Goal: Transaction & Acquisition: Download file/media

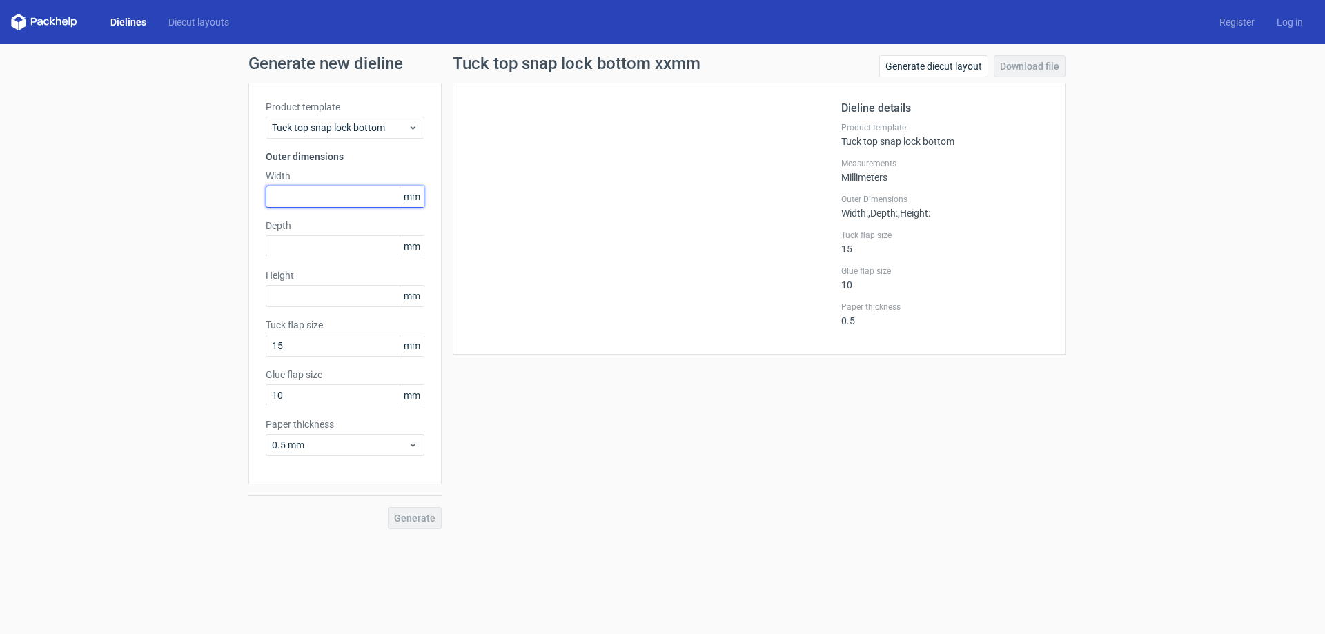
click at [323, 192] on input "text" at bounding box center [345, 197] width 159 height 22
click at [346, 132] on span "Tuck top snap lock bottom" at bounding box center [340, 128] width 136 height 14
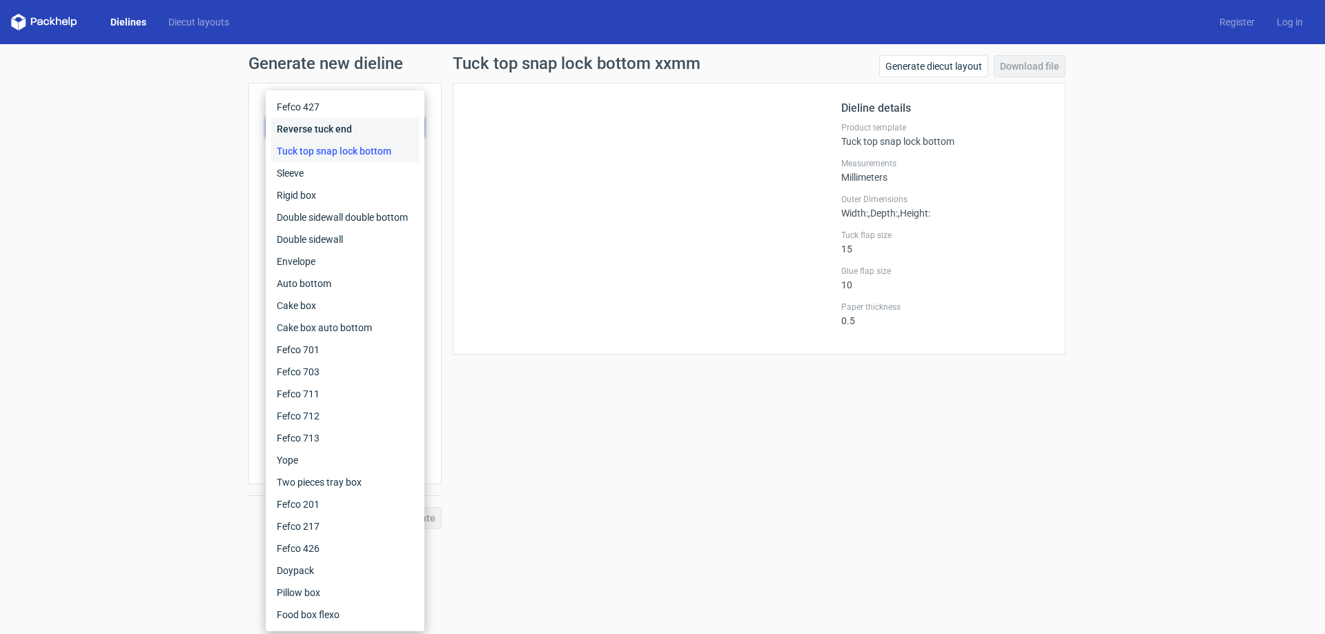
click at [337, 128] on div "Reverse tuck end" at bounding box center [345, 129] width 148 height 22
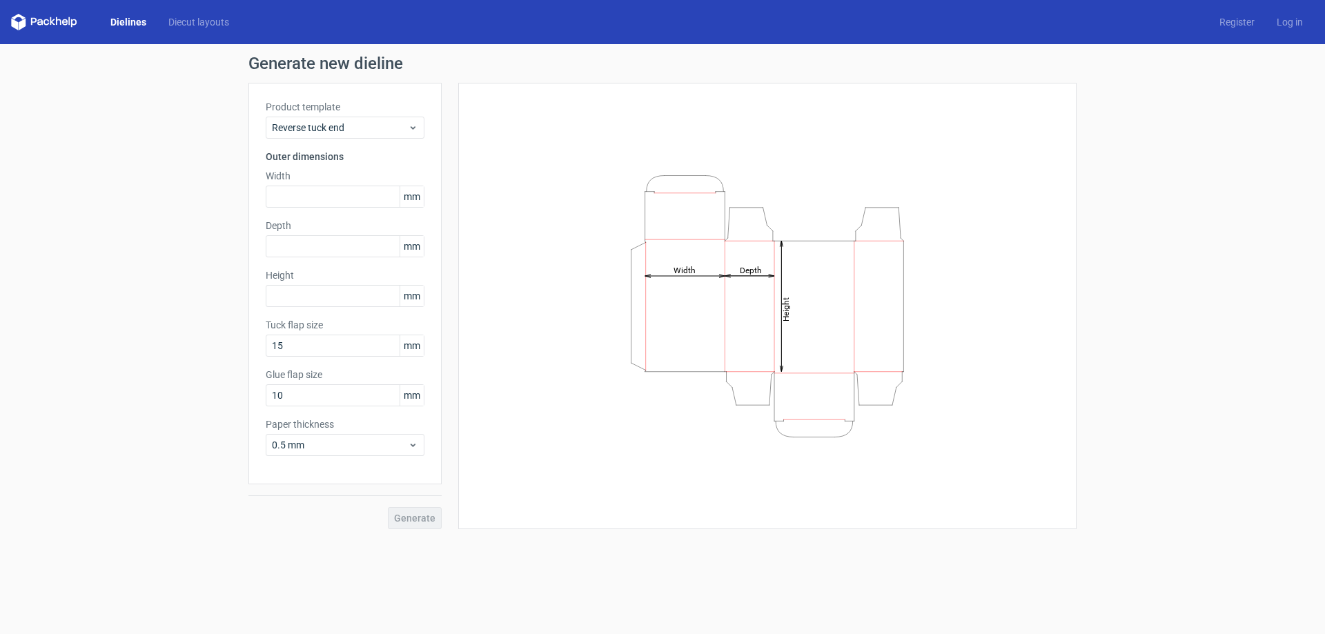
drag, startPoint x: 344, startPoint y: 168, endPoint x: 347, endPoint y: 194, distance: 26.5
click at [344, 177] on label "Width" at bounding box center [345, 176] width 159 height 14
click at [348, 197] on input "text" at bounding box center [345, 197] width 159 height 22
type input "110"
type input "50"
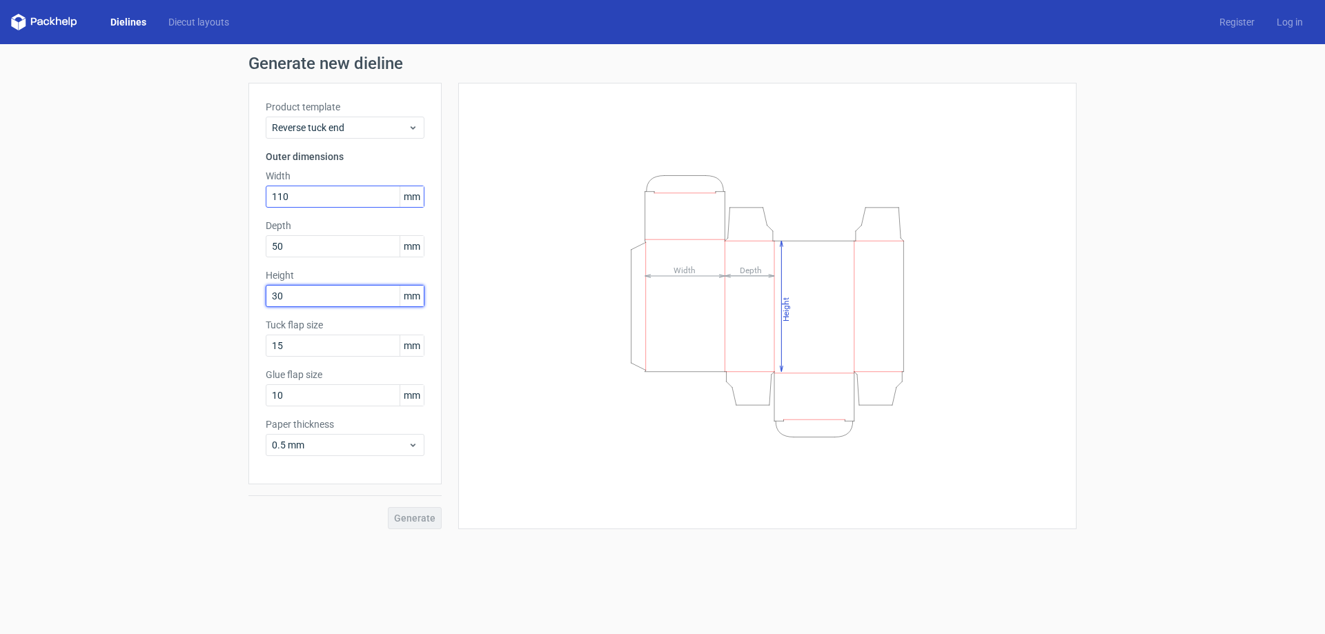
type input "30"
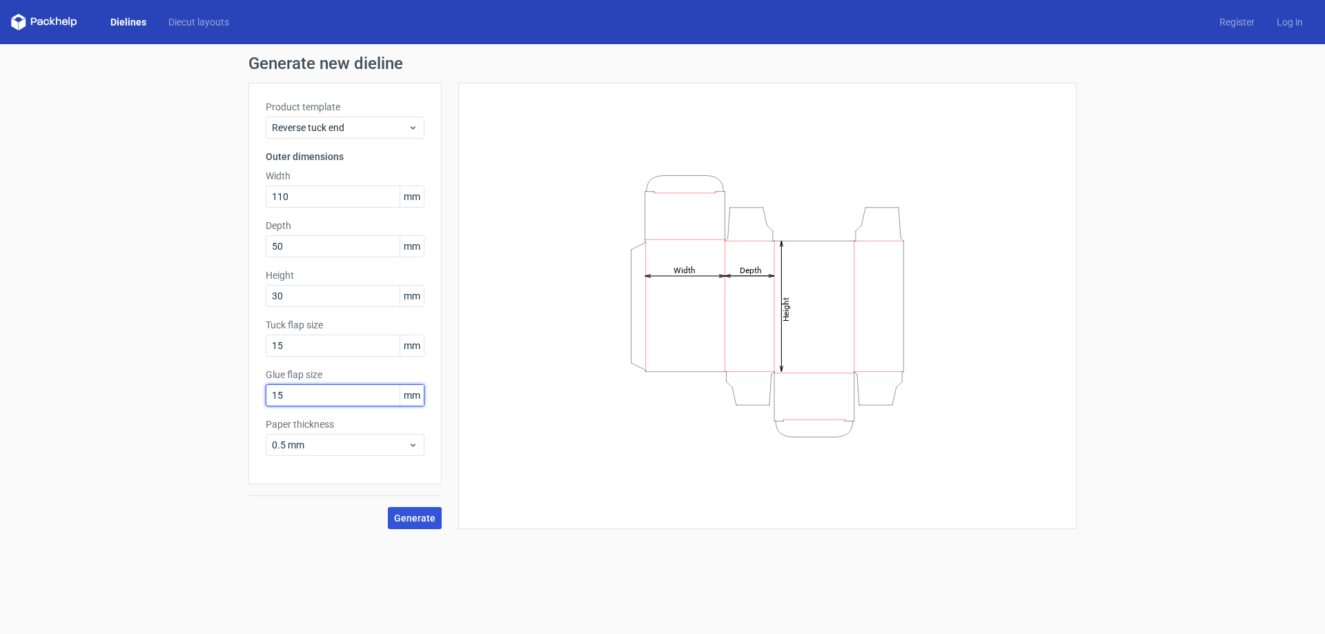
type input "15"
click at [400, 511] on button "Generate" at bounding box center [415, 518] width 54 height 22
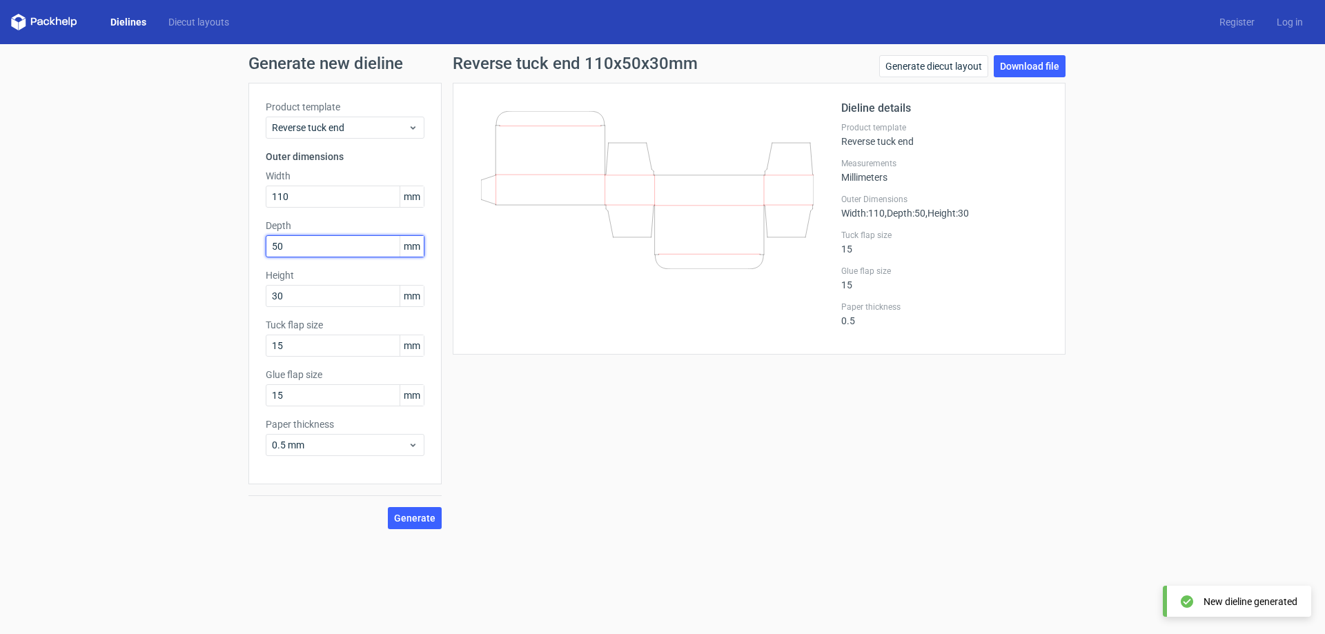
drag, startPoint x: 337, startPoint y: 246, endPoint x: 49, endPoint y: 204, distance: 290.9
click at [49, 204] on div "Generate new dieline Product template Reverse tuck end Outer dimensions Width 1…" at bounding box center [662, 292] width 1325 height 496
drag, startPoint x: 317, startPoint y: 200, endPoint x: 216, endPoint y: 192, distance: 101.1
click at [216, 192] on div "Generate new dieline Product template Reverse tuck end Outer dimensions Width 1…" at bounding box center [662, 292] width 1325 height 496
type input "50"
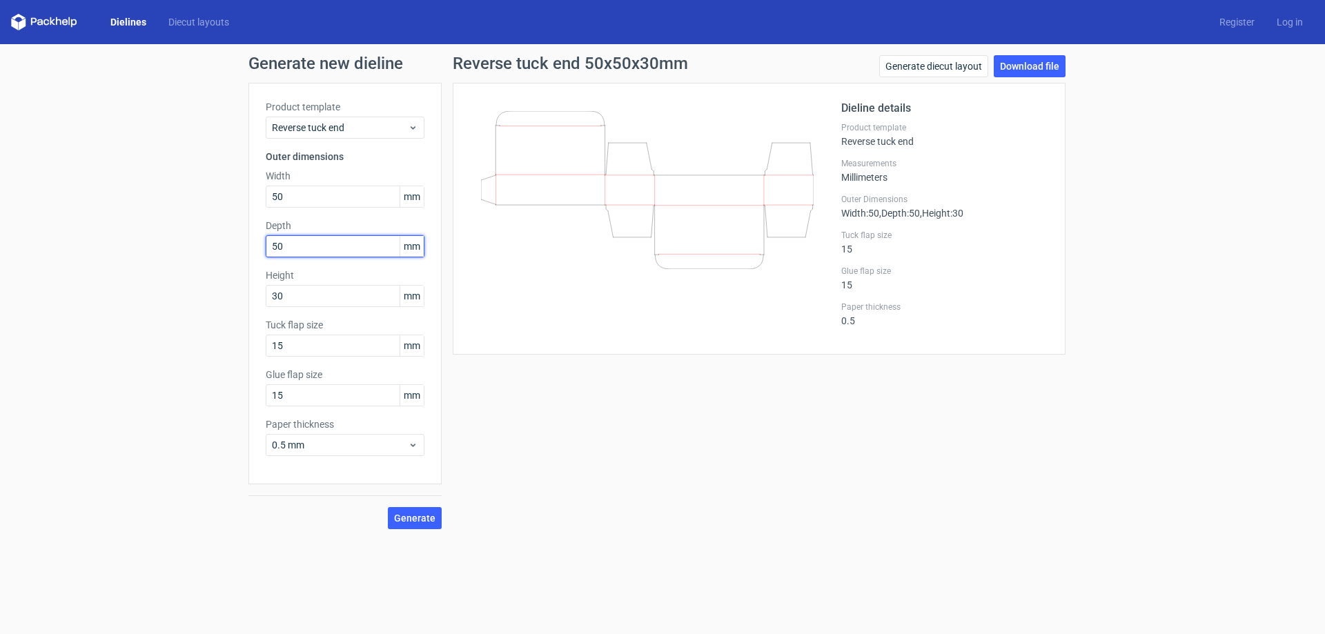
drag, startPoint x: 302, startPoint y: 241, endPoint x: 182, endPoint y: 240, distance: 119.4
click at [182, 241] on div "Generate new dieline Product template Reverse tuck end Outer dimensions Width 5…" at bounding box center [662, 292] width 1325 height 496
type input "30"
drag, startPoint x: 330, startPoint y: 290, endPoint x: 157, endPoint y: 293, distance: 173.3
click at [161, 293] on div "Generate new dieline Product template Reverse tuck end Outer dimensions Width 5…" at bounding box center [662, 292] width 1325 height 496
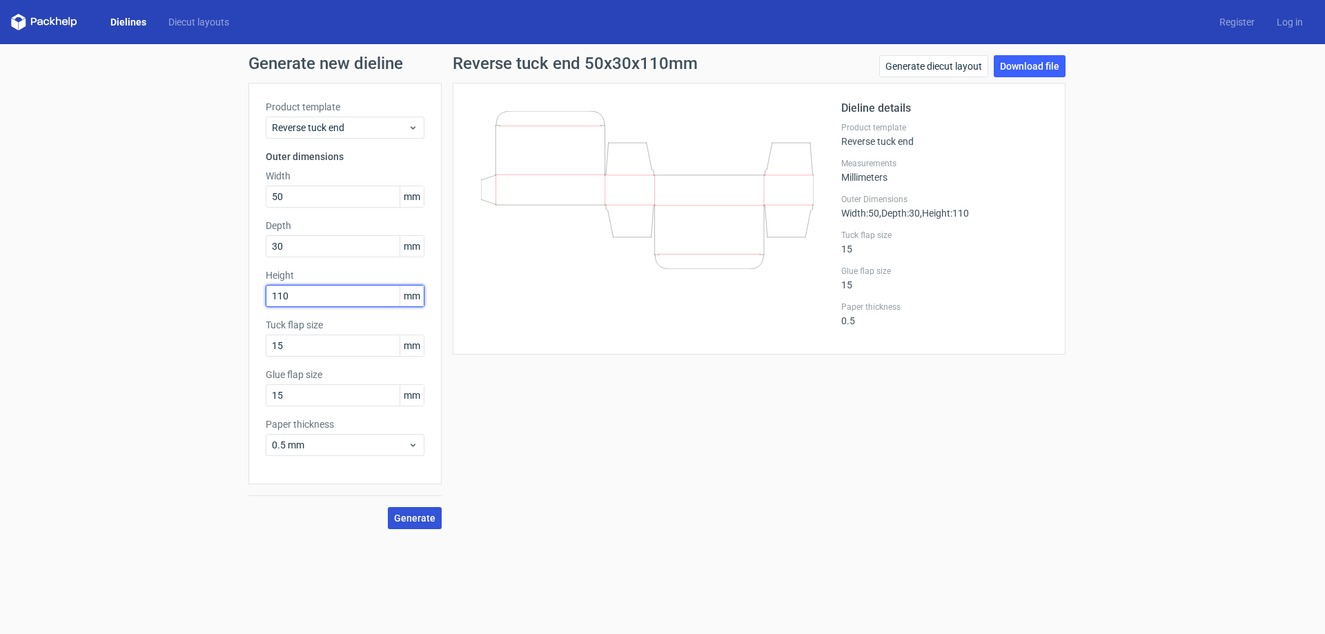
type input "110"
click at [423, 513] on span "Generate" at bounding box center [414, 518] width 41 height 10
click at [1044, 67] on link "Download file" at bounding box center [1030, 66] width 72 height 22
